Goal: Transaction & Acquisition: Purchase product/service

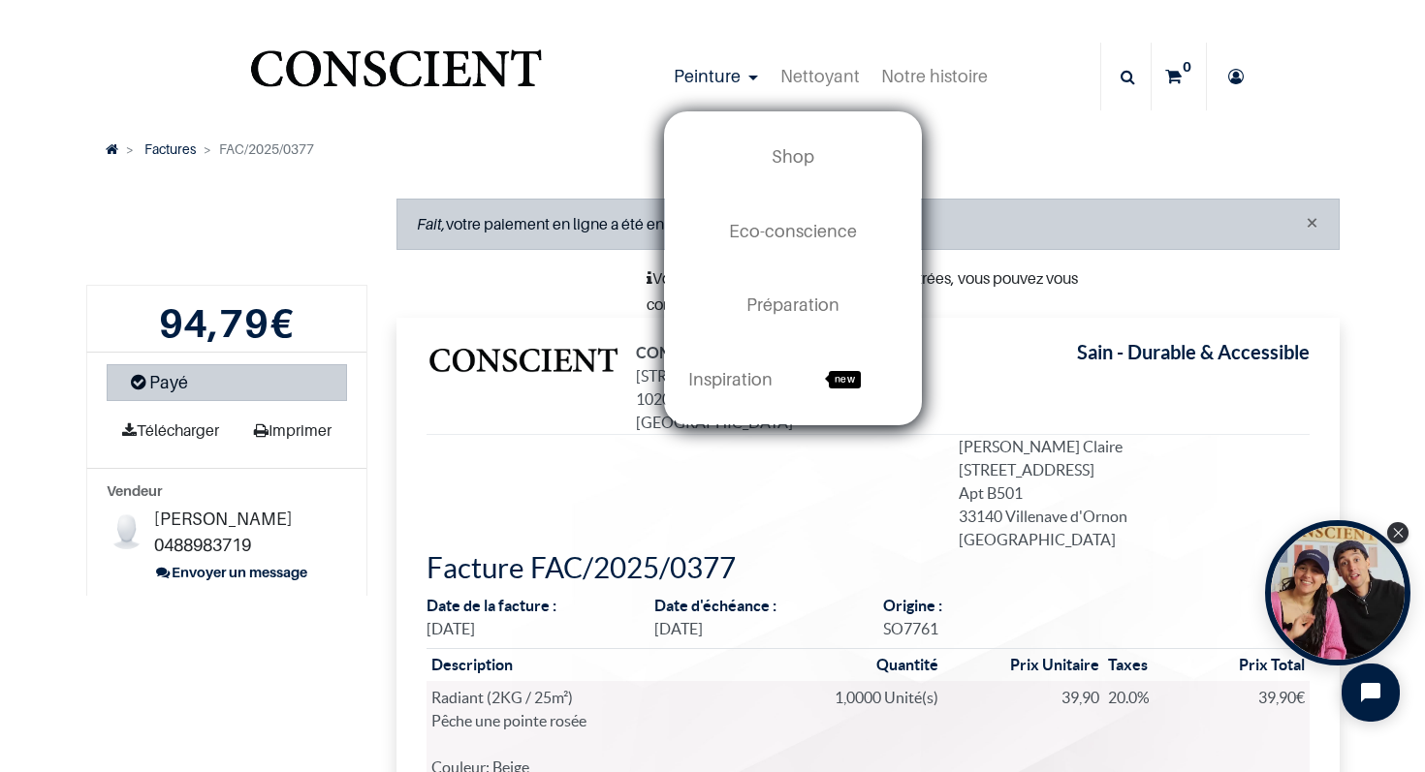
click at [762, 74] on link "Peinture" at bounding box center [716, 77] width 107 height 68
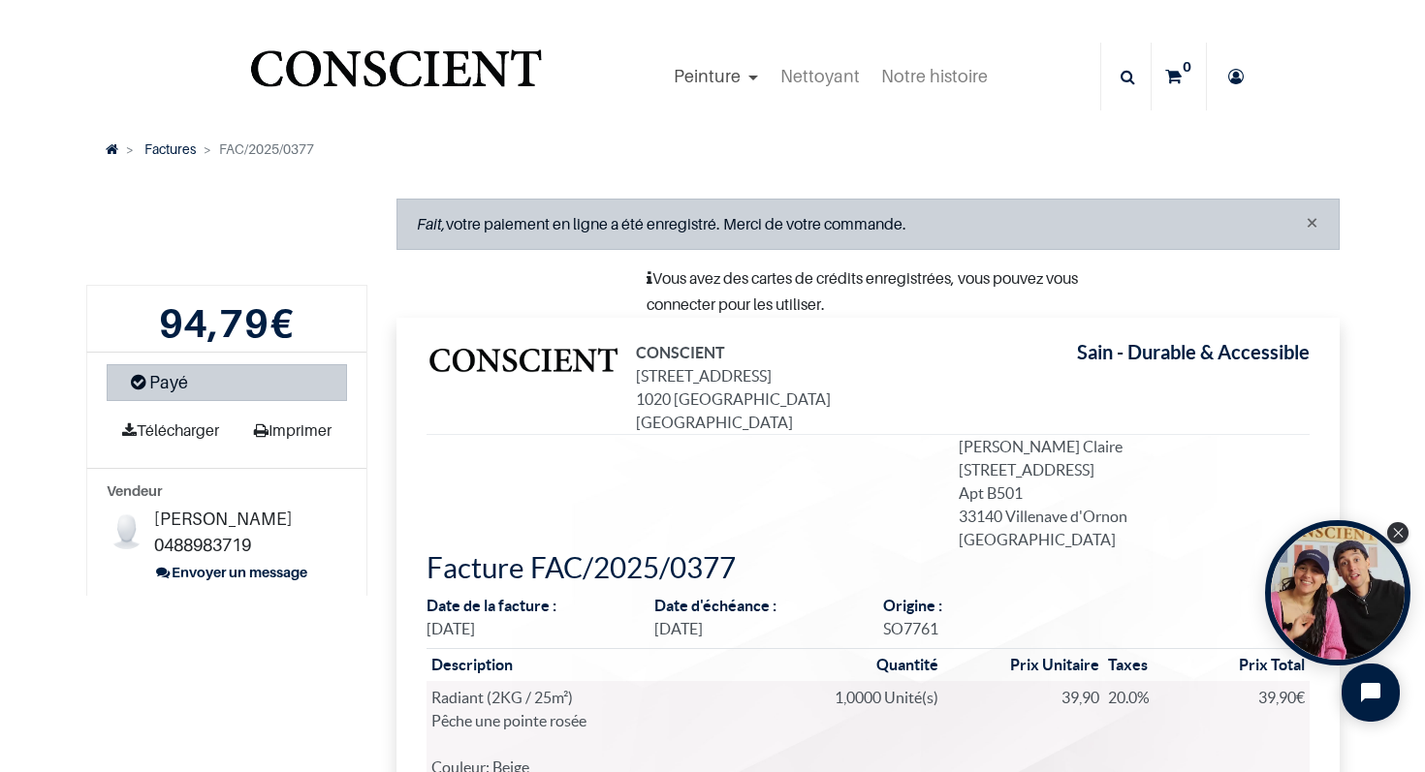
click at [737, 74] on span "Peinture" at bounding box center [706, 76] width 67 height 20
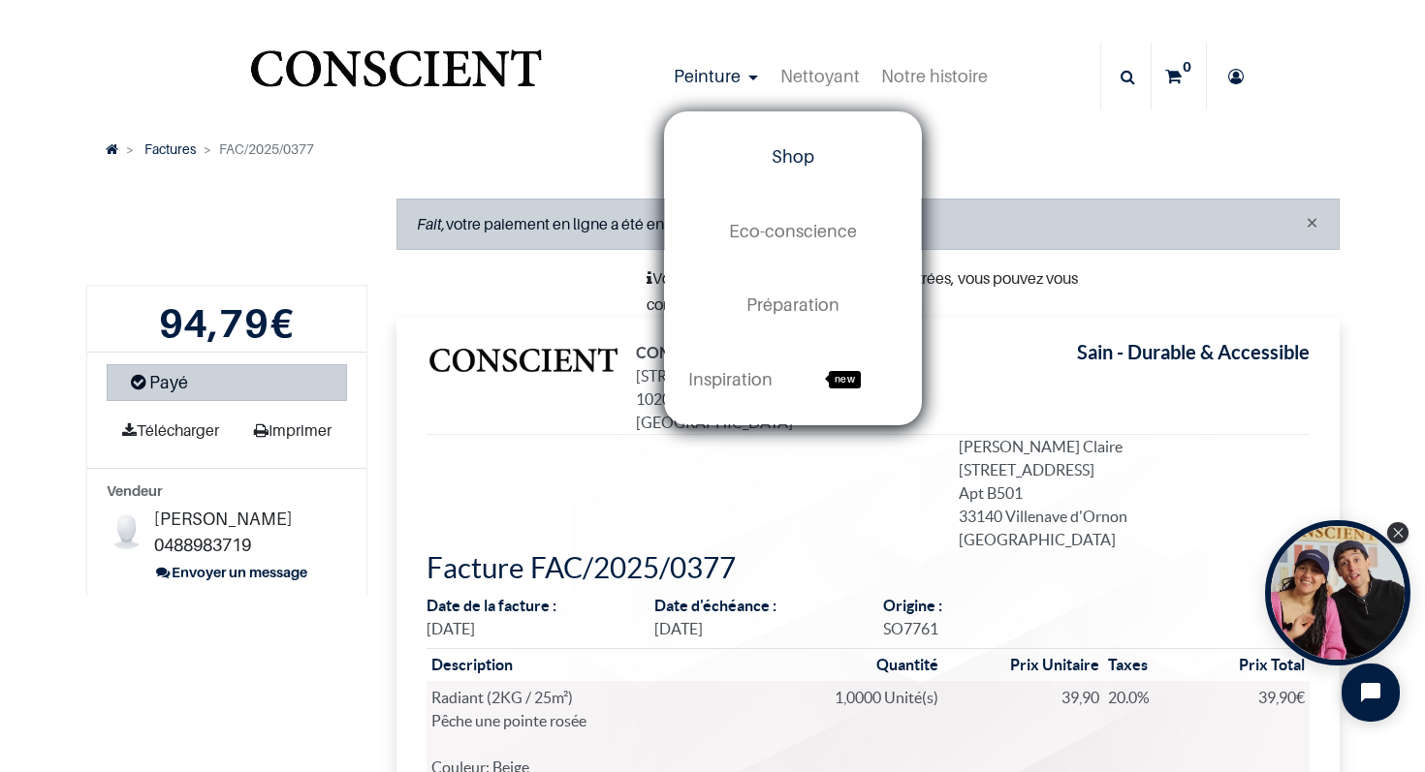
click at [803, 159] on span "Shop" at bounding box center [792, 156] width 43 height 20
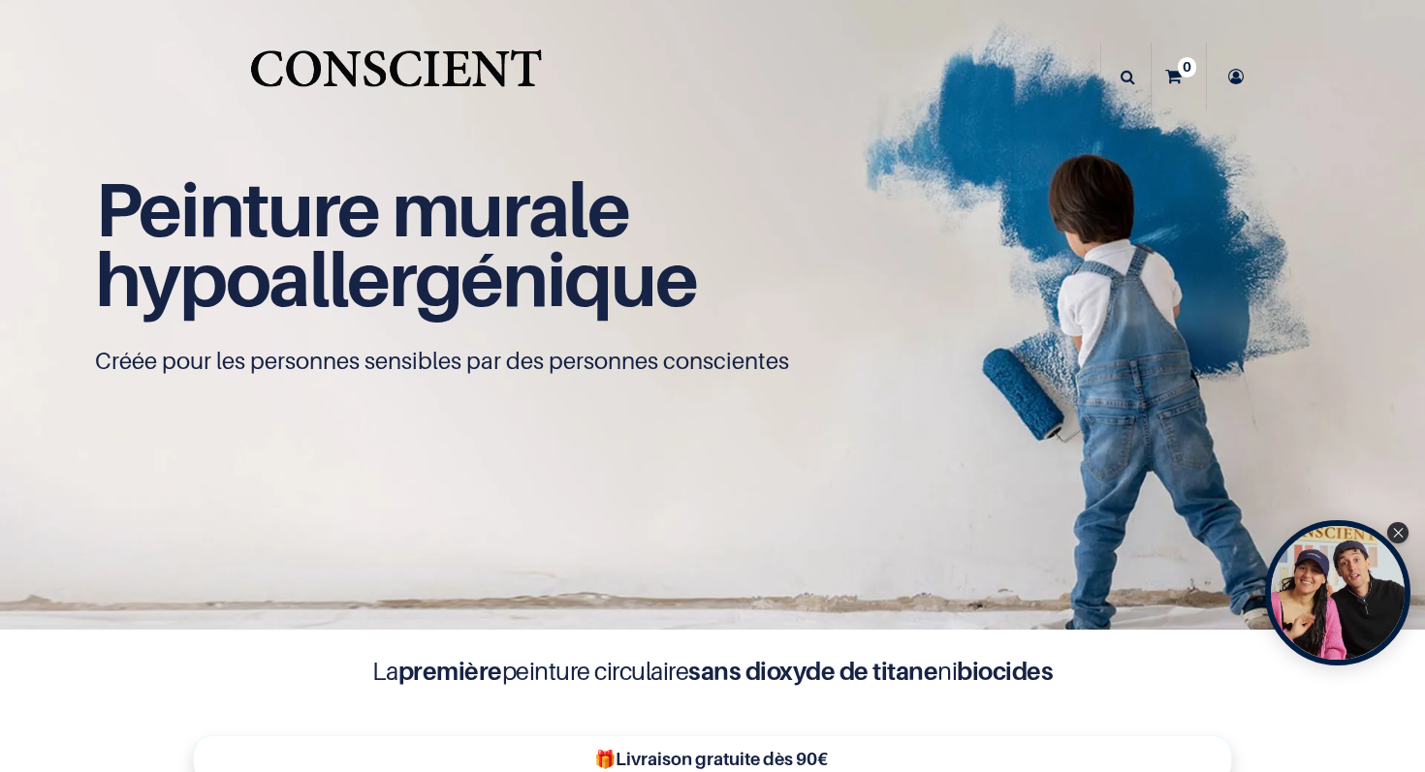
scroll to position [1, 0]
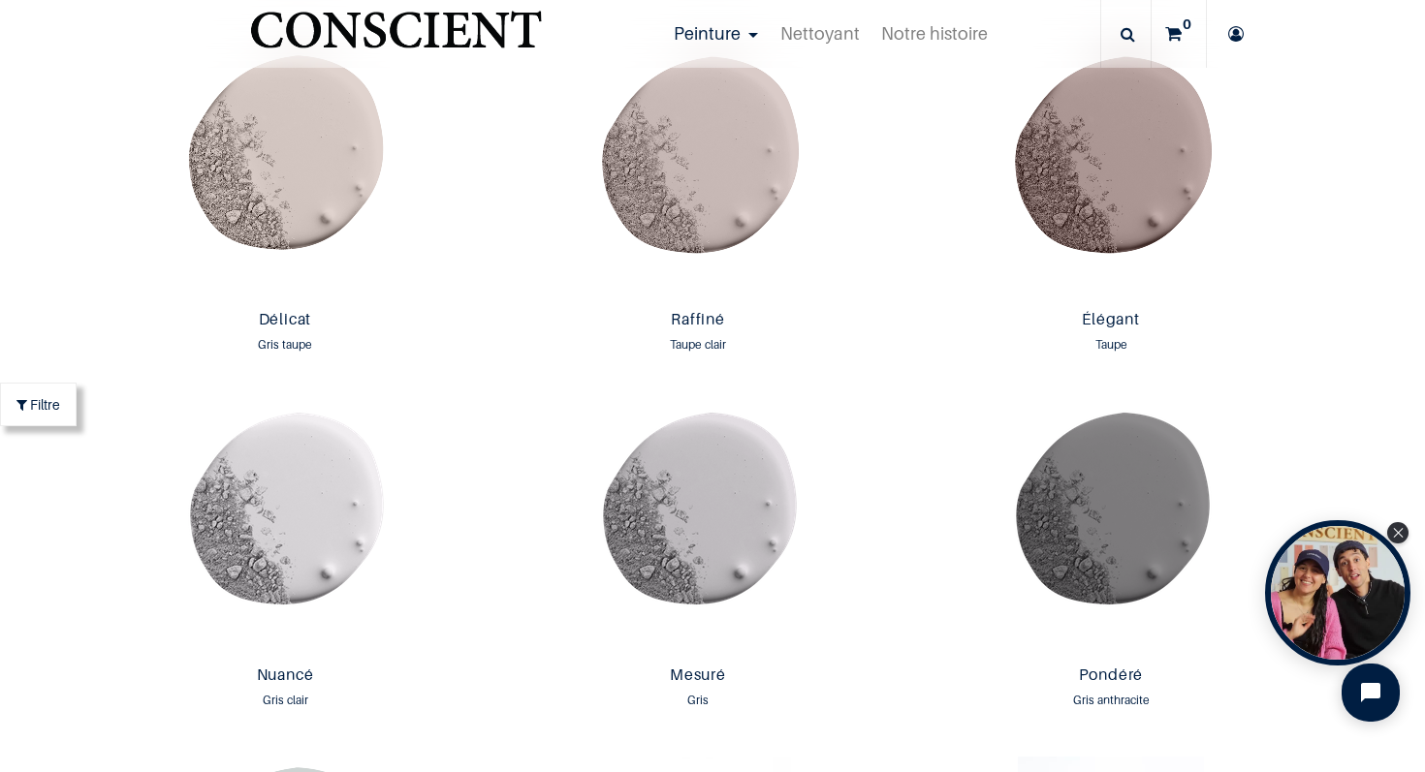
scroll to position [3792, 0]
